Goal: Transaction & Acquisition: Purchase product/service

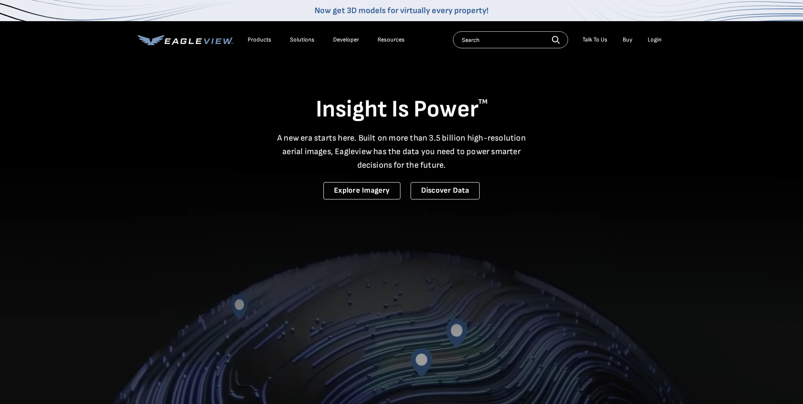
drag, startPoint x: 654, startPoint y: 40, endPoint x: 658, endPoint y: 36, distance: 5.7
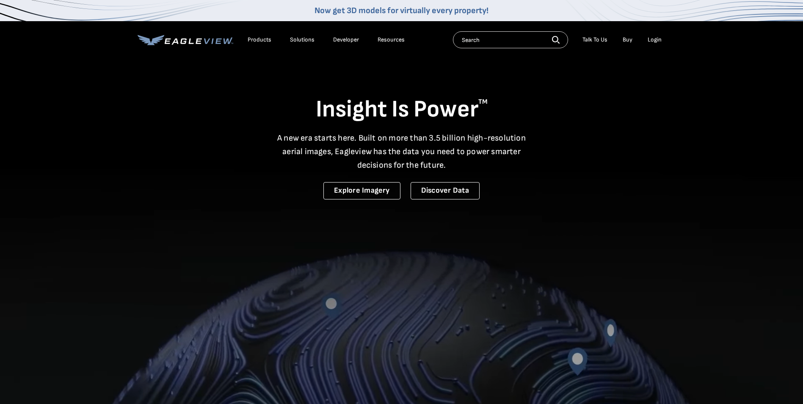
click at [654, 39] on div "Login" at bounding box center [655, 40] width 14 height 8
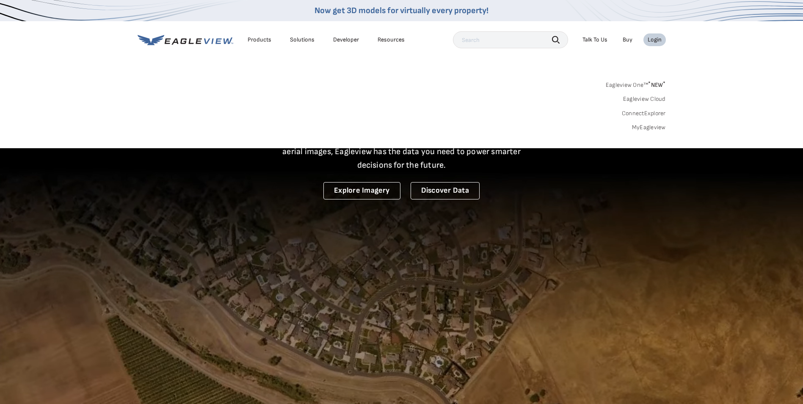
click at [627, 84] on link "Eagleview One™ * NEW *" at bounding box center [636, 84] width 60 height 10
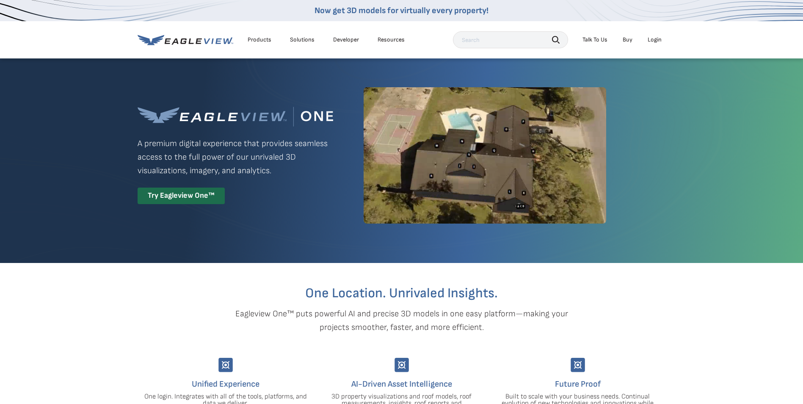
click at [656, 36] on div "Login" at bounding box center [655, 40] width 14 height 8
click at [650, 38] on div "Login" at bounding box center [655, 40] width 14 height 8
click at [660, 38] on div "Login" at bounding box center [655, 40] width 14 height 8
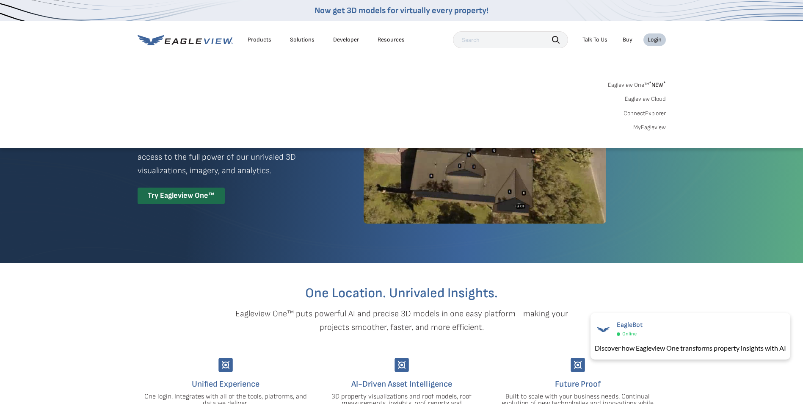
click at [646, 125] on link "MyEagleview" at bounding box center [649, 128] width 33 height 8
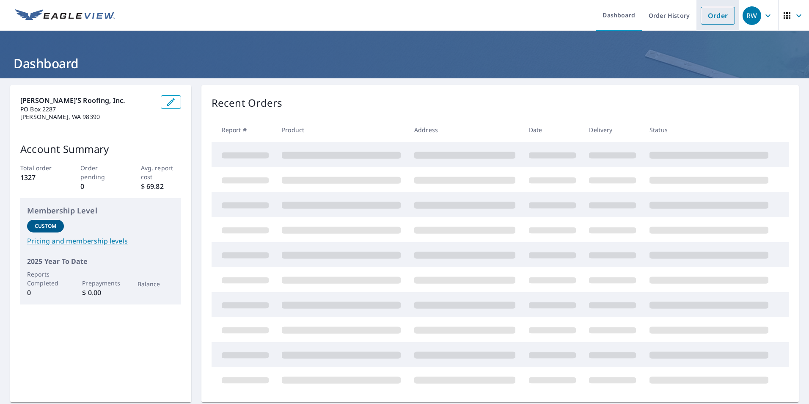
click at [709, 14] on link "Order" at bounding box center [718, 16] width 34 height 18
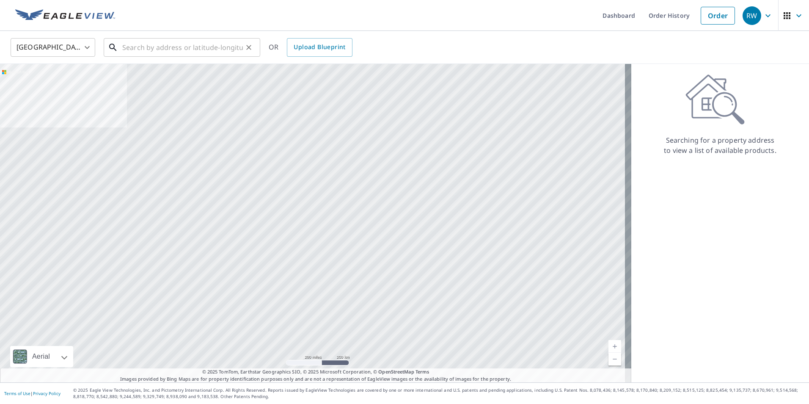
click at [130, 50] on input "text" at bounding box center [182, 48] width 121 height 24
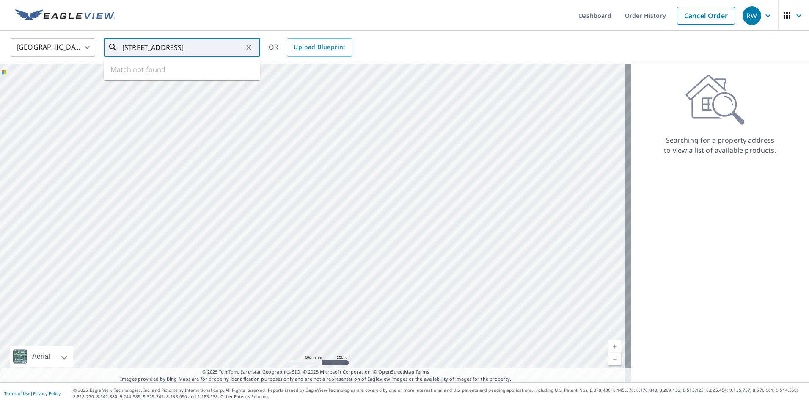
click at [151, 47] on input "1150 oakdale ave sw, Renton" at bounding box center [182, 48] width 121 height 24
click at [171, 72] on span "1150 Oakesdale Ave SW" at bounding box center [187, 72] width 133 height 10
type input "1150 Oakesdale Ave SW Renton, WA 98057"
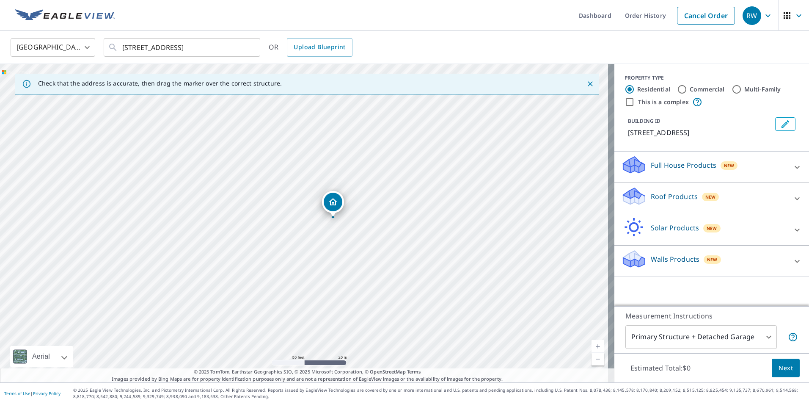
drag, startPoint x: 301, startPoint y: 208, endPoint x: 329, endPoint y: 203, distance: 29.2
click at [677, 91] on input "Commercial" at bounding box center [682, 89] width 10 height 10
radio input "true"
type input "4"
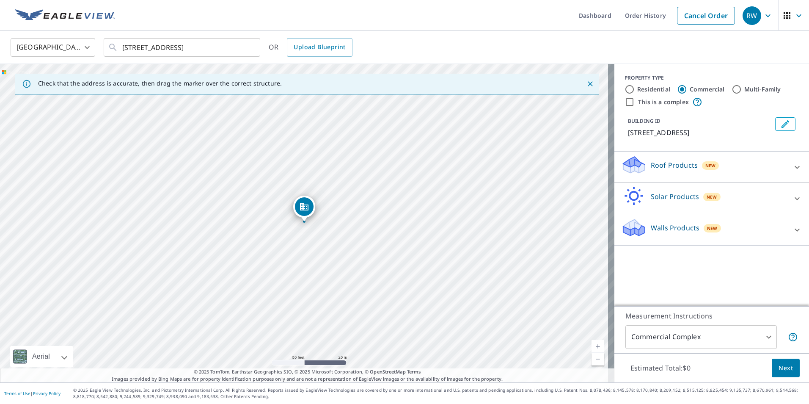
click at [738, 161] on div "Roof Products New" at bounding box center [704, 167] width 166 height 24
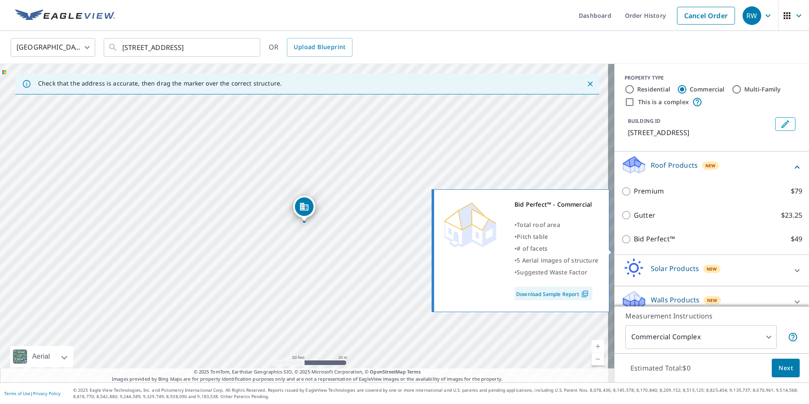
click at [622, 244] on input "Bid Perfect™ $49" at bounding box center [627, 239] width 13 height 10
checkbox input "true"
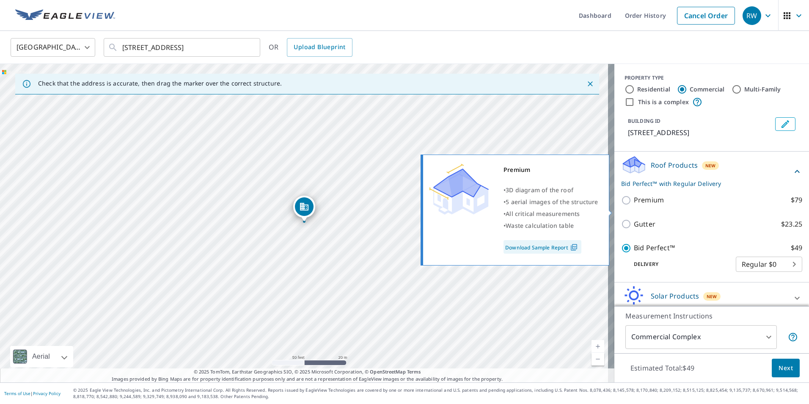
click at [623, 205] on input "Premium $79" at bounding box center [627, 200] width 13 height 10
checkbox input "true"
checkbox input "false"
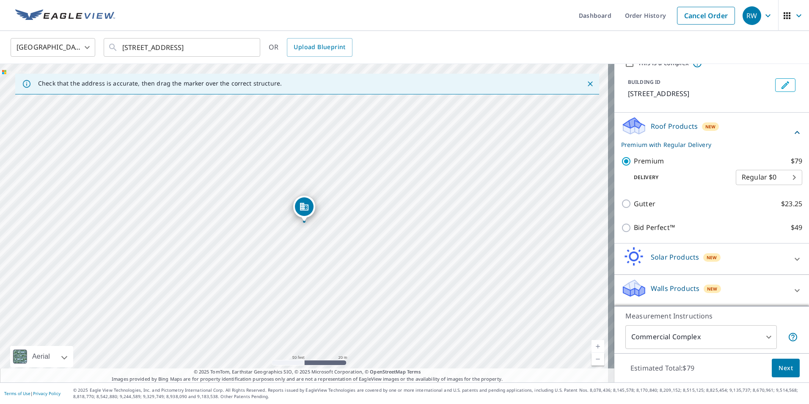
scroll to position [49, 0]
click at [779, 367] on span "Next" at bounding box center [786, 368] width 14 height 11
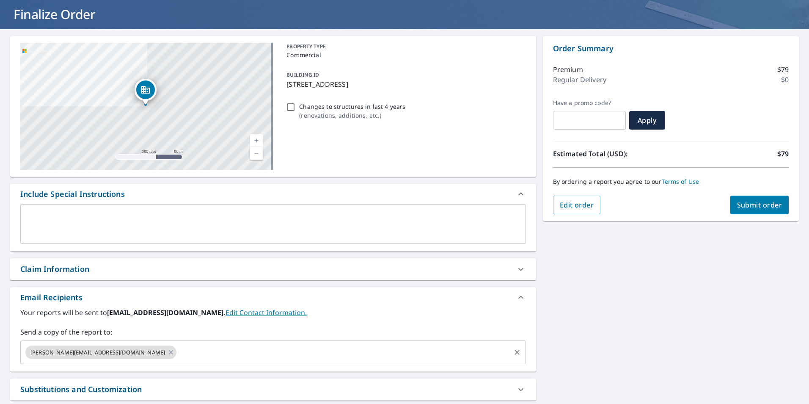
scroll to position [127, 0]
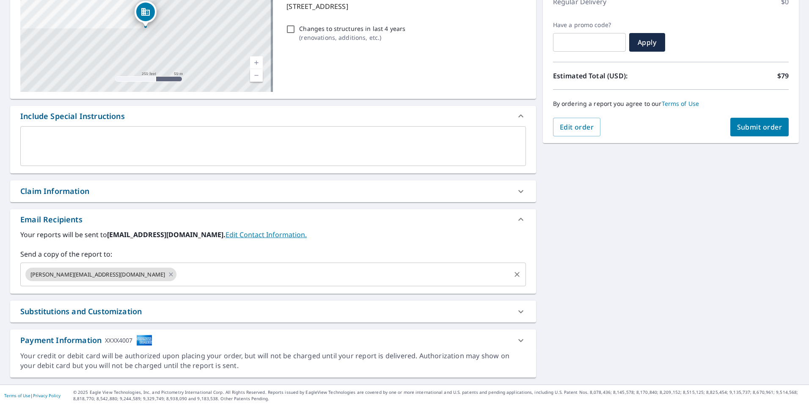
click at [178, 274] on input "text" at bounding box center [344, 274] width 332 height 16
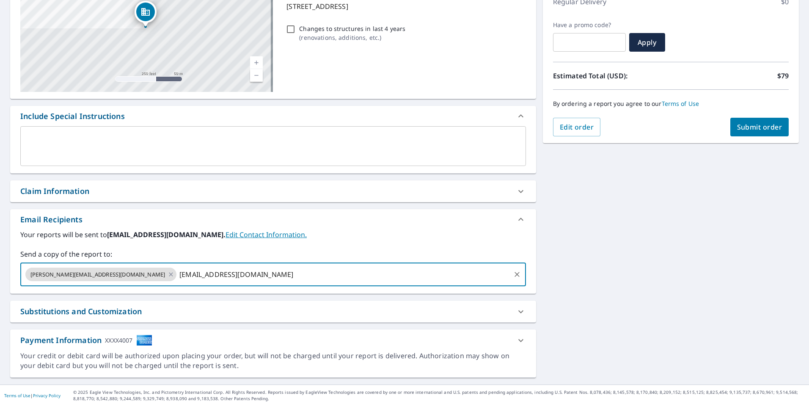
type input "mtrout@waynesroofing.com"
checkbox input "true"
click at [585, 324] on div "1150 Oakesdale Ave SW Renton, WA 98057 Aerial Road A standard road map Aerial A…" at bounding box center [404, 167] width 809 height 433
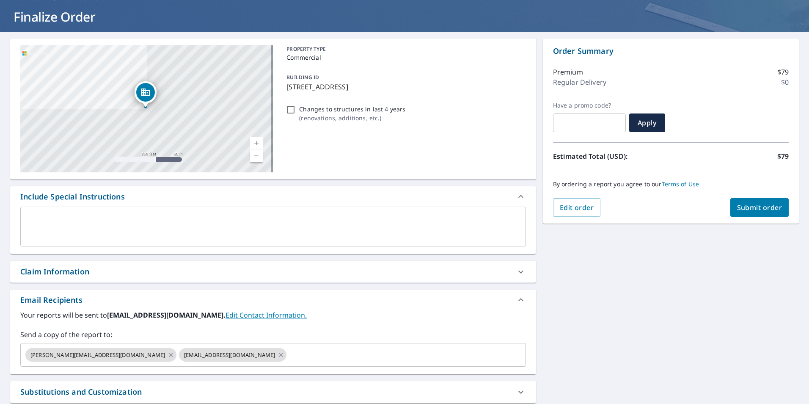
scroll to position [0, 0]
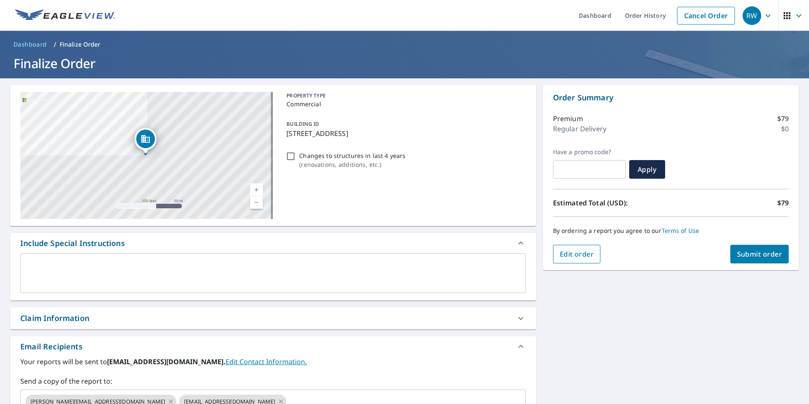
click at [560, 252] on span "Edit order" at bounding box center [577, 253] width 34 height 9
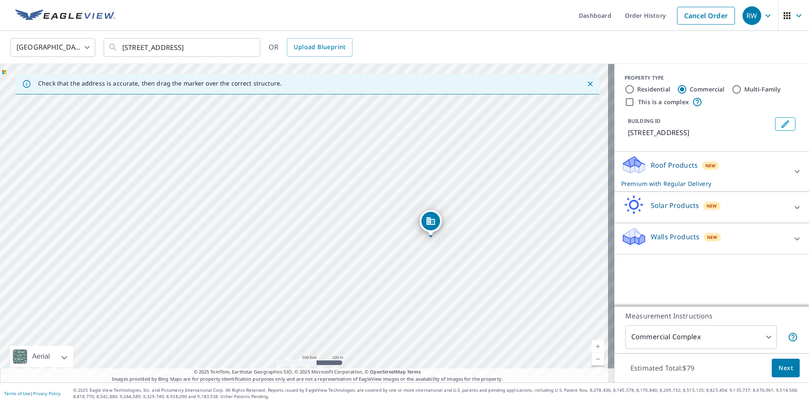
click at [763, 334] on body "RW RW Dashboard Order History Cancel Order RW United States US ​ 1150 Oakesdale…" at bounding box center [404, 202] width 809 height 404
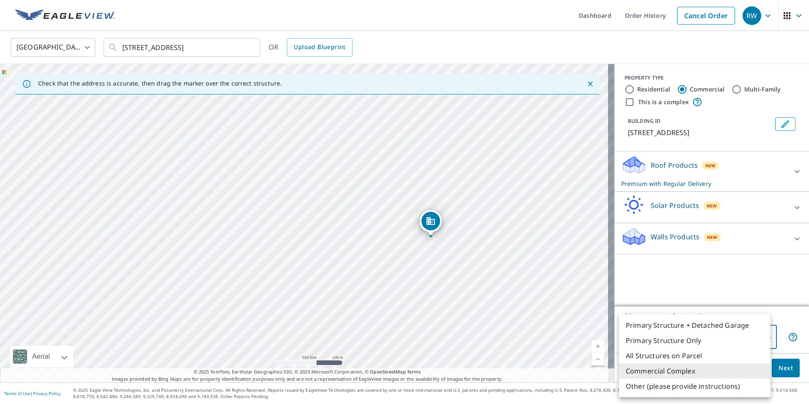
click at [691, 372] on li "Commercial Complex" at bounding box center [695, 370] width 152 height 15
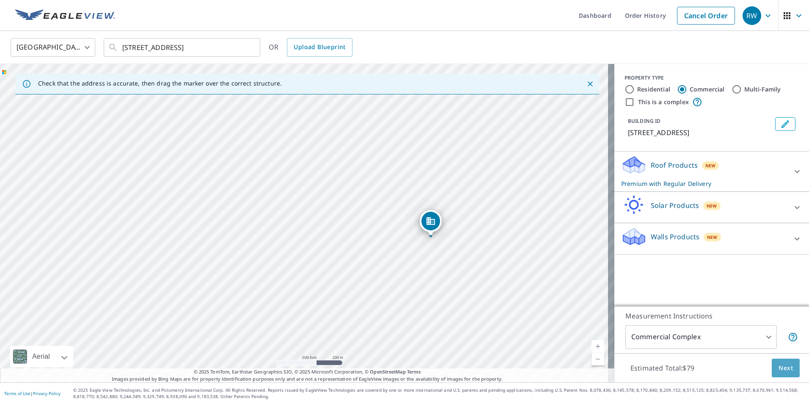
click at [782, 370] on span "Next" at bounding box center [786, 368] width 14 height 11
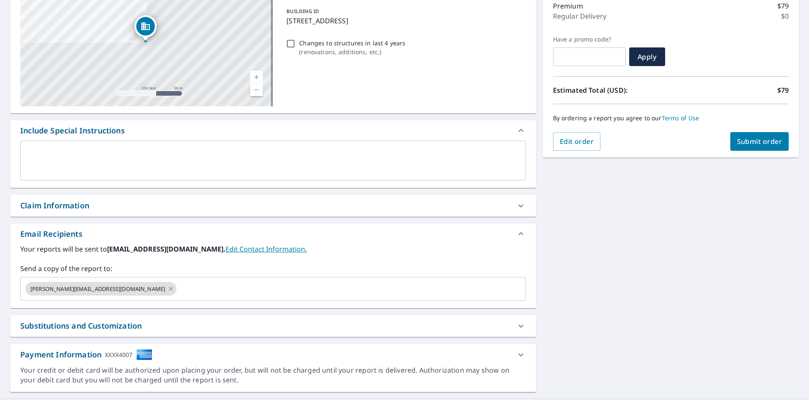
scroll to position [127, 0]
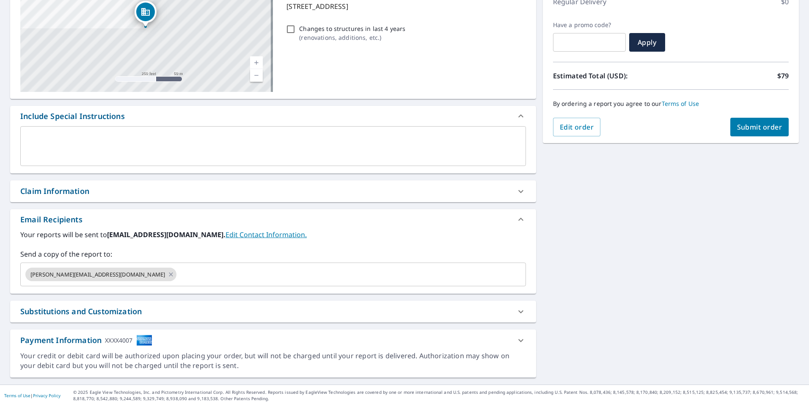
click at [759, 127] on span "Submit order" at bounding box center [759, 126] width 45 height 9
checkbox input "true"
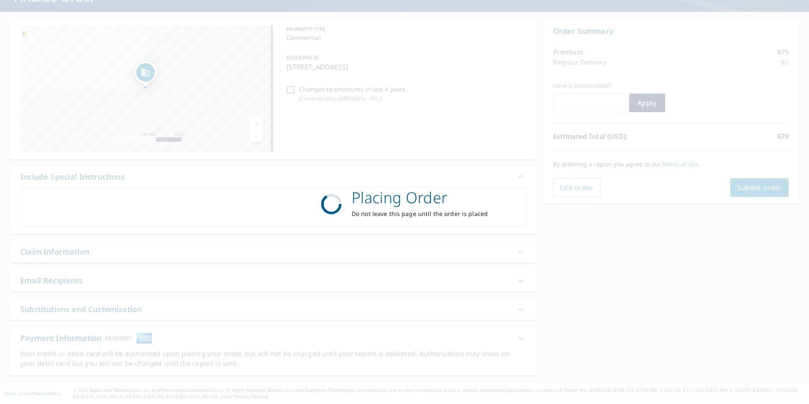
scroll to position [66, 0]
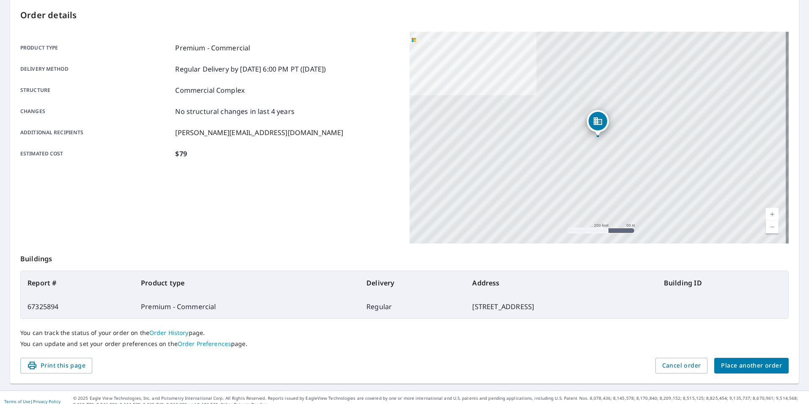
scroll to position [94, 0]
